Goal: Transaction & Acquisition: Purchase product/service

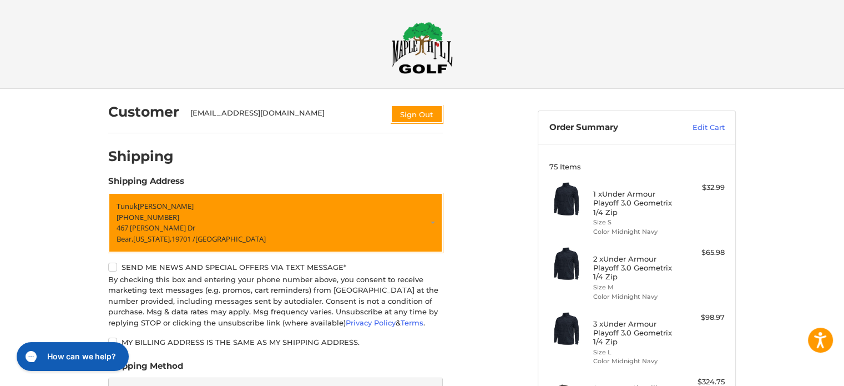
scroll to position [243, 0]
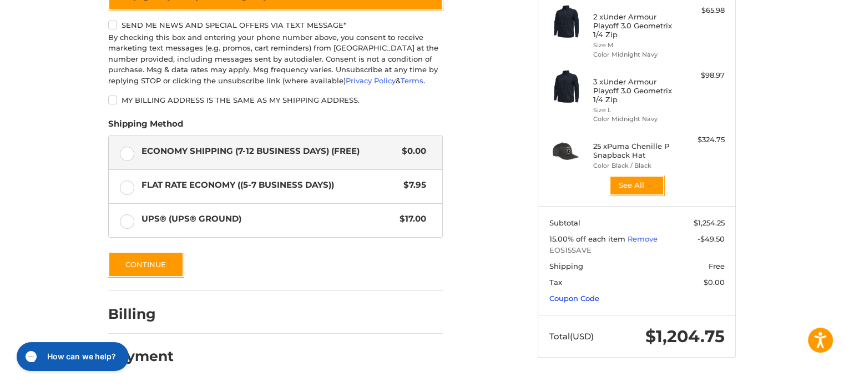
click at [566, 297] on link "Coupon Code" at bounding box center [575, 298] width 50 height 9
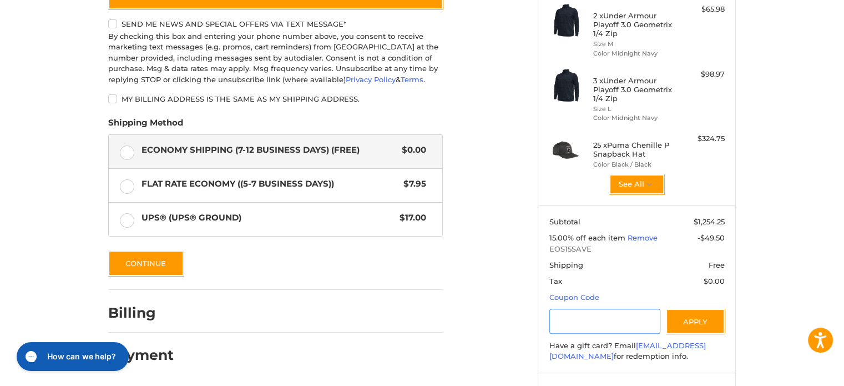
click at [571, 313] on input "Gift Certificate or Coupon Code" at bounding box center [606, 321] width 112 height 25
paste input "*********"
type input "*********"
click at [710, 322] on button "Apply" at bounding box center [695, 321] width 59 height 25
drag, startPoint x: 625, startPoint y: 317, endPoint x: 536, endPoint y: 319, distance: 88.8
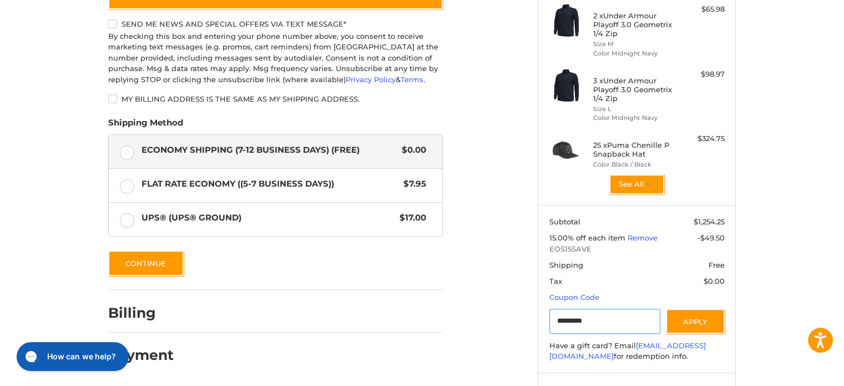
click at [540, 320] on section "Subtotal $1,254.25 15.00% off each item Remove -$49.50 EOS15SAVE Shipping Free …" at bounding box center [636, 289] width 197 height 168
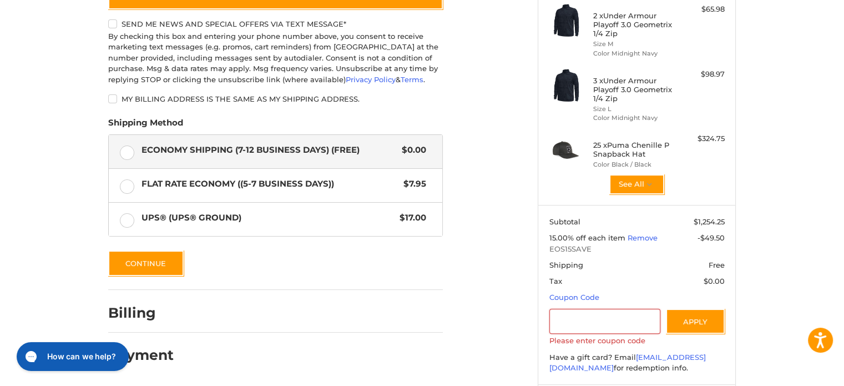
click at [360, 304] on div "Billing" at bounding box center [275, 313] width 335 height 38
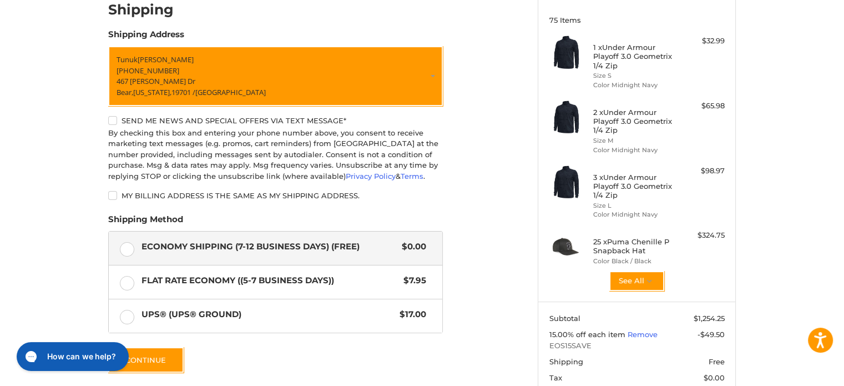
scroll to position [0, 0]
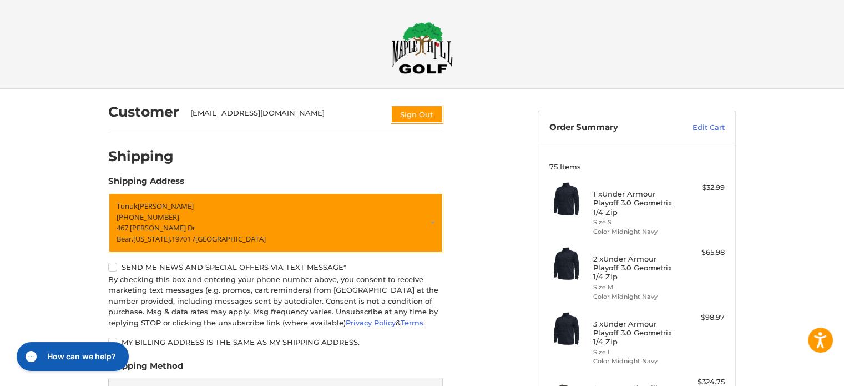
click at [420, 58] on img at bounding box center [422, 48] width 61 height 52
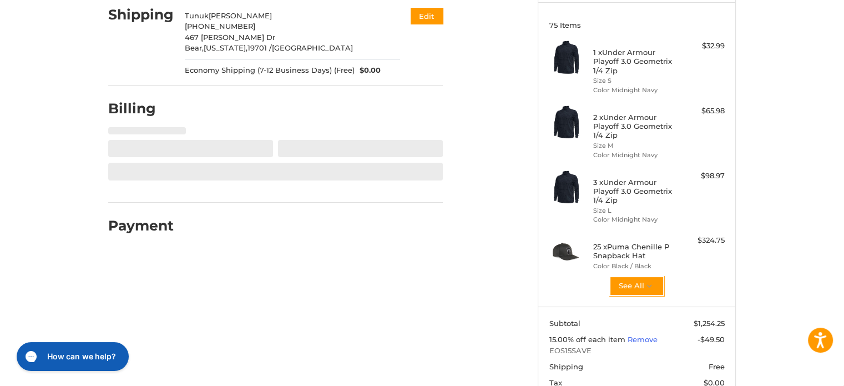
scroll to position [150, 0]
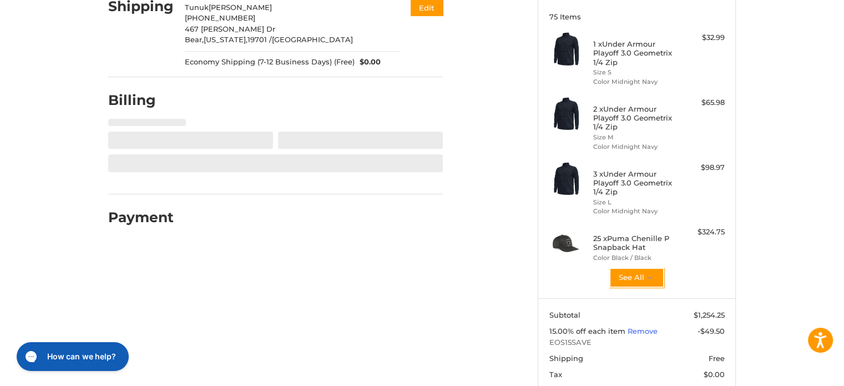
select select "**"
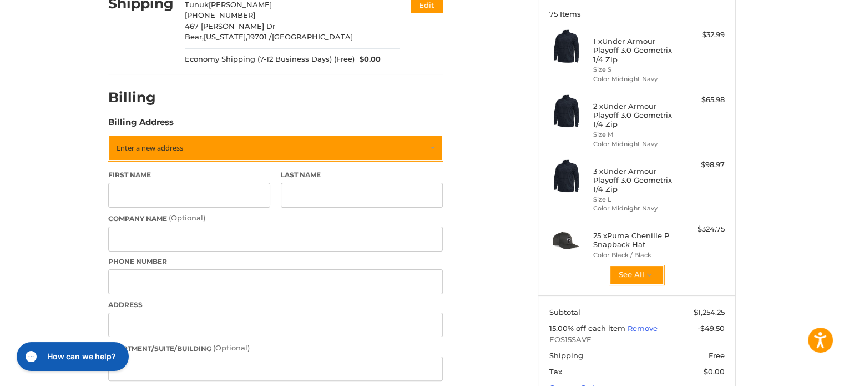
scroll to position [167, 0]
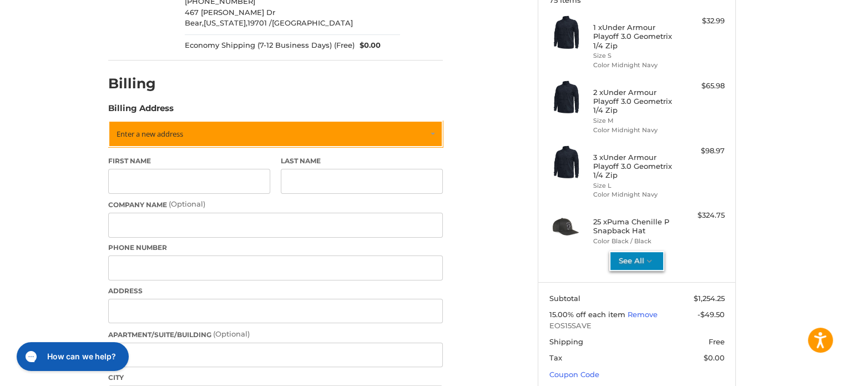
click at [626, 264] on button "See All" at bounding box center [637, 261] width 55 height 20
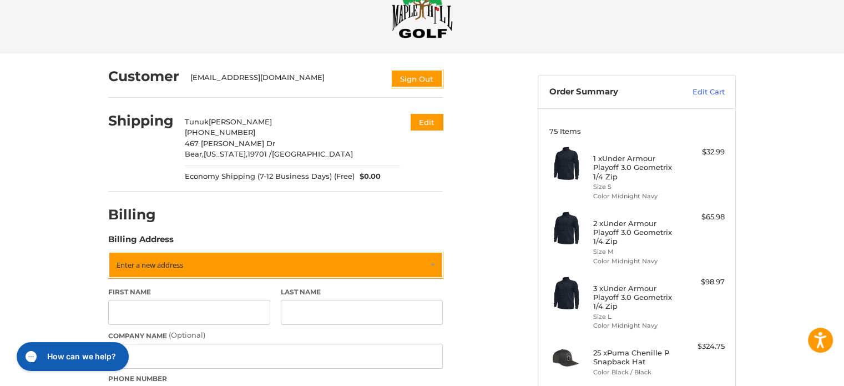
scroll to position [56, 0]
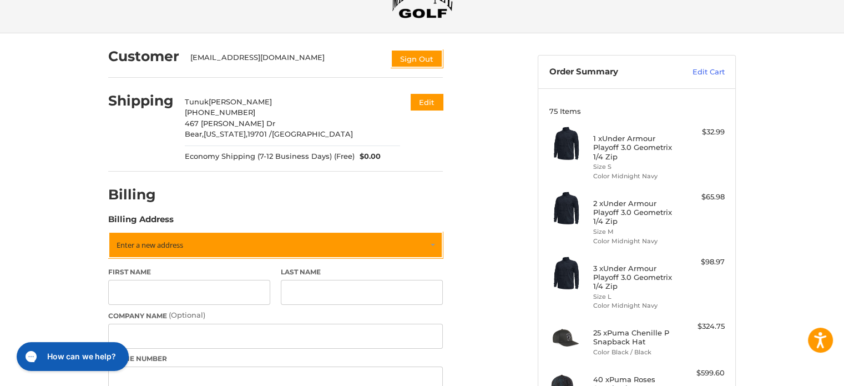
click at [207, 113] on span "[PHONE_NUMBER]" at bounding box center [220, 112] width 71 height 9
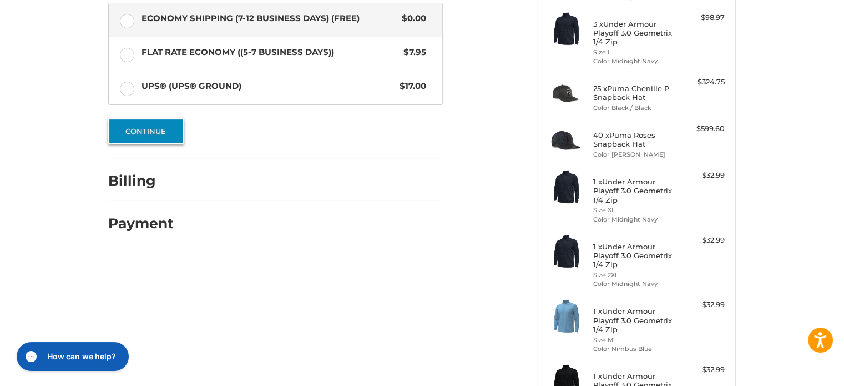
scroll to position [375, 0]
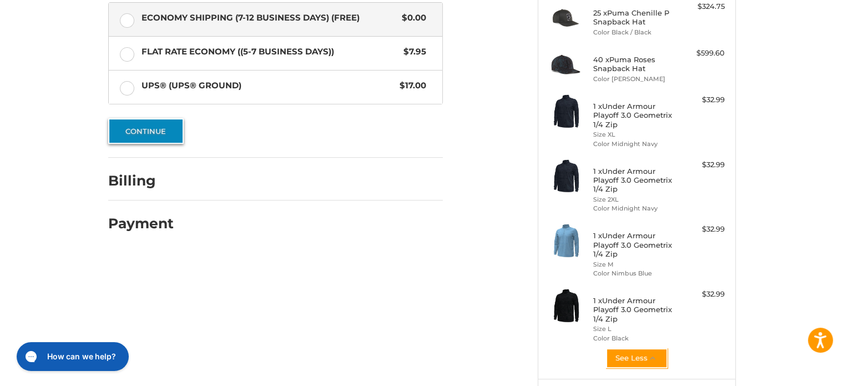
click at [170, 133] on button "Continue" at bounding box center [145, 131] width 75 height 26
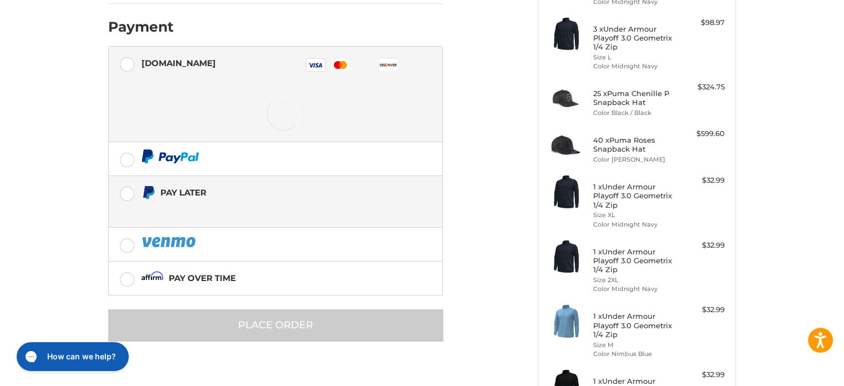
scroll to position [333, 0]
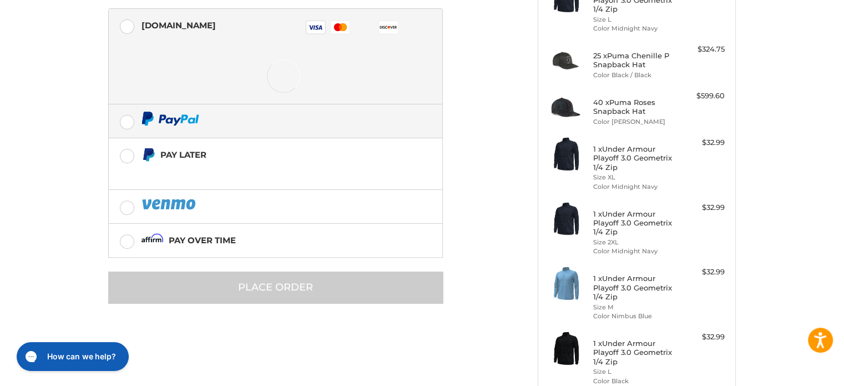
click at [199, 127] on label at bounding box center [276, 120] width 334 height 33
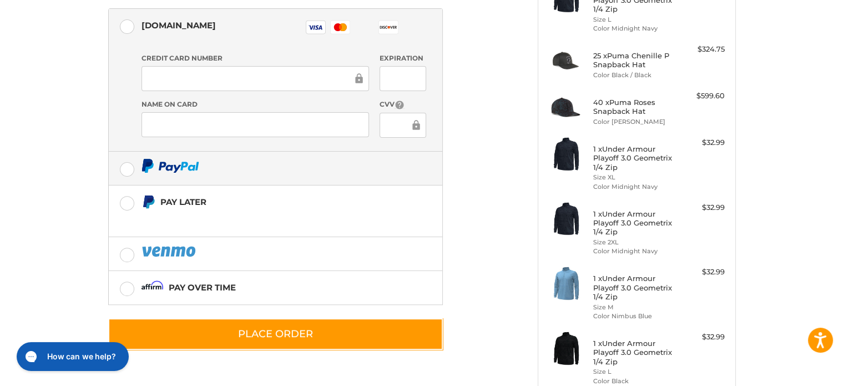
click at [127, 170] on label at bounding box center [276, 168] width 334 height 33
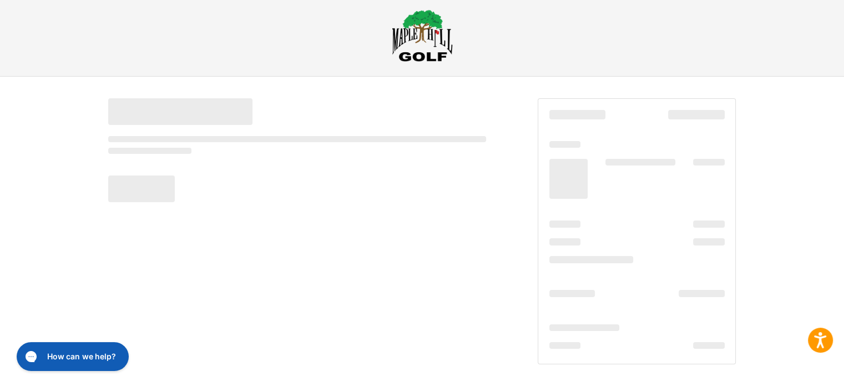
scroll to position [12, 0]
